Goal: Check status: Check status

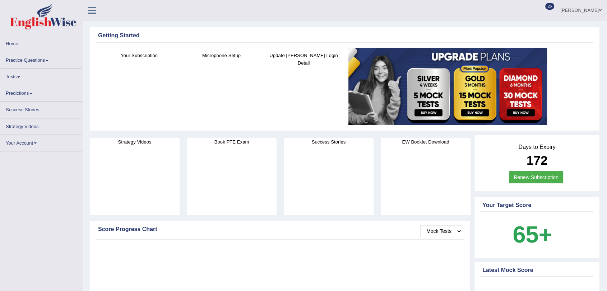
click at [8, 73] on link "Tests" at bounding box center [41, 76] width 82 height 14
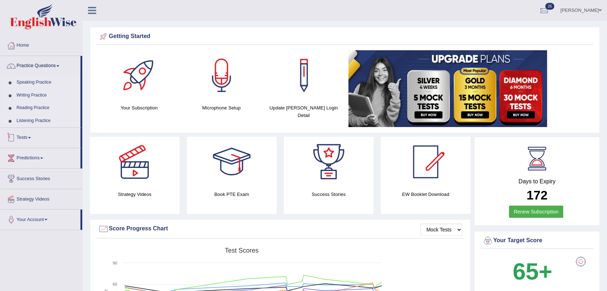
click at [27, 135] on link "Tests" at bounding box center [40, 137] width 80 height 18
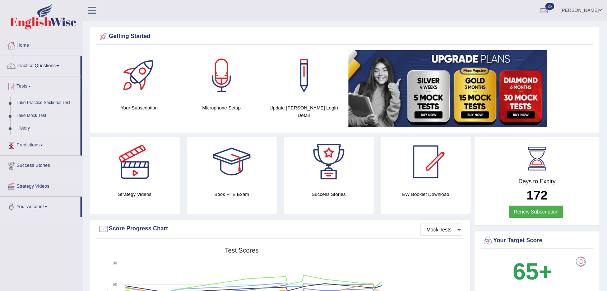
click at [28, 129] on link "History" at bounding box center [46, 128] width 67 height 13
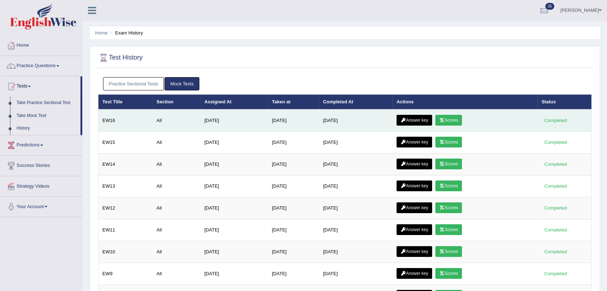
click at [447, 117] on link "Scores" at bounding box center [448, 120] width 27 height 11
